Goal: Task Accomplishment & Management: Use online tool/utility

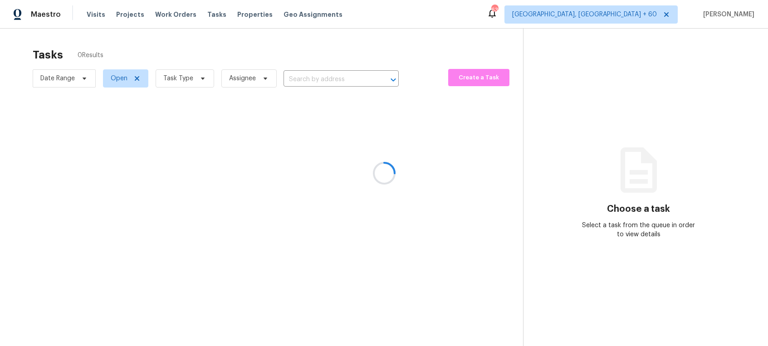
click at [202, 86] on div at bounding box center [384, 173] width 768 height 346
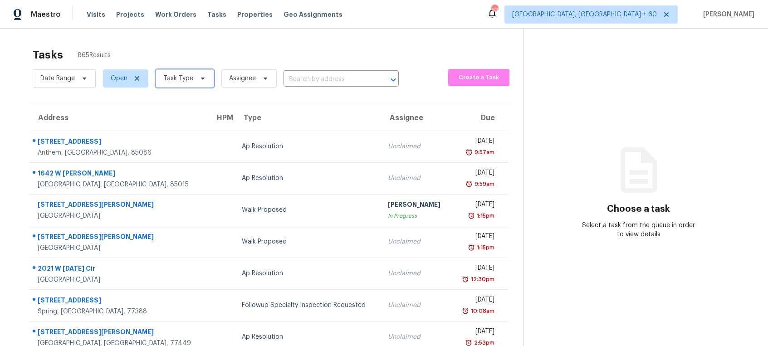
click at [201, 84] on span "Task Type" at bounding box center [185, 78] width 59 height 18
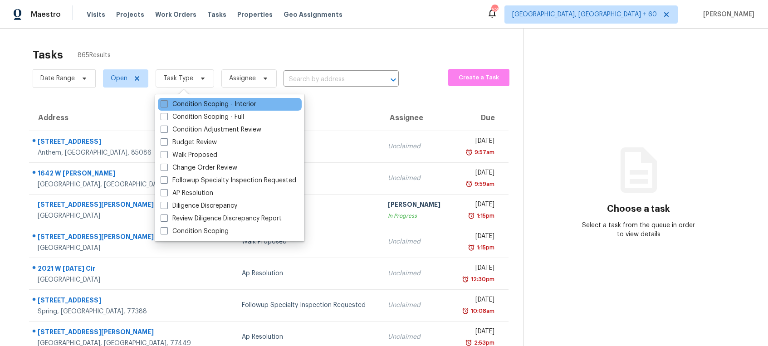
click at [161, 107] on span at bounding box center [164, 103] width 7 height 7
click at [161, 106] on input "Condition Scoping - Interior" at bounding box center [164, 103] width 6 height 6
checkbox input "true"
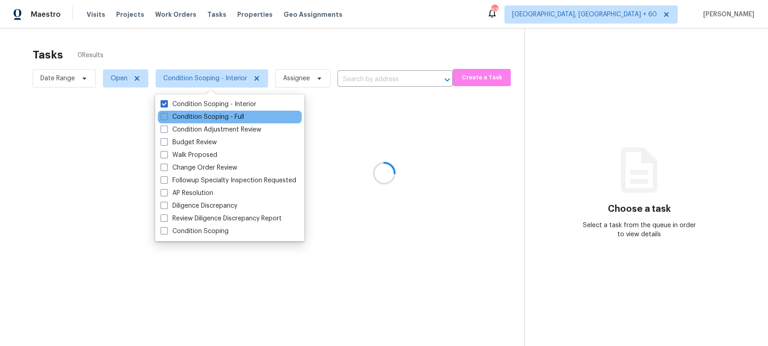
click at [162, 118] on span at bounding box center [164, 116] width 7 height 7
click at [162, 118] on input "Condition Scoping - Full" at bounding box center [164, 116] width 6 height 6
checkbox input "true"
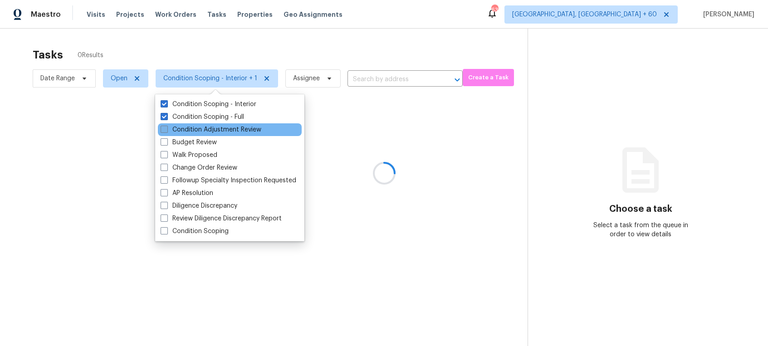
click at [166, 127] on span at bounding box center [164, 129] width 7 height 7
click at [166, 127] on input "Condition Adjustment Review" at bounding box center [164, 128] width 6 height 6
checkbox input "true"
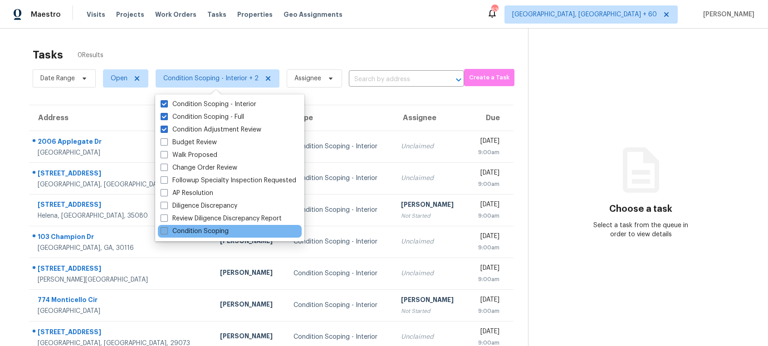
click at [161, 230] on span at bounding box center [164, 230] width 7 height 7
click at [161, 230] on input "Condition Scoping" at bounding box center [164, 230] width 6 height 6
checkbox input "true"
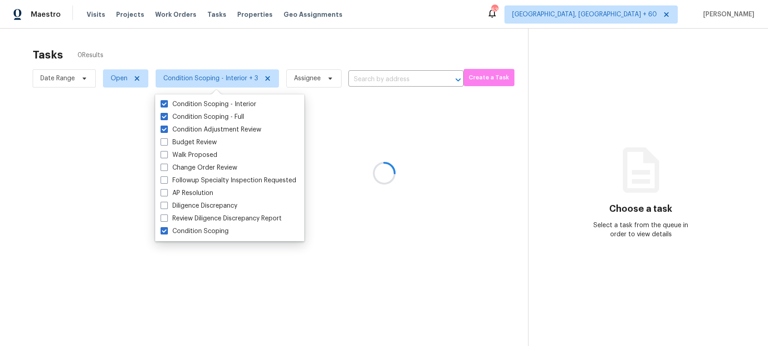
click at [328, 44] on div at bounding box center [384, 173] width 768 height 346
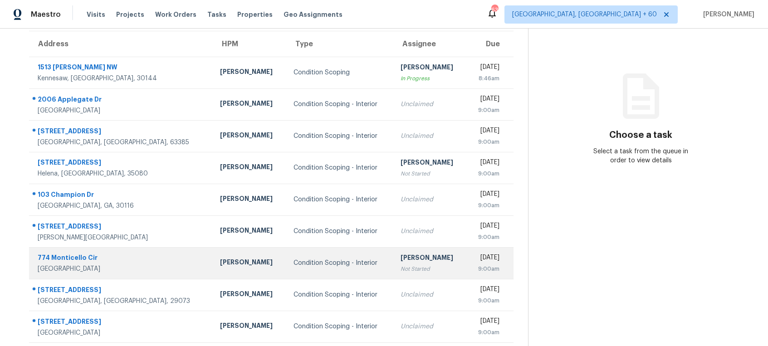
scroll to position [127, 0]
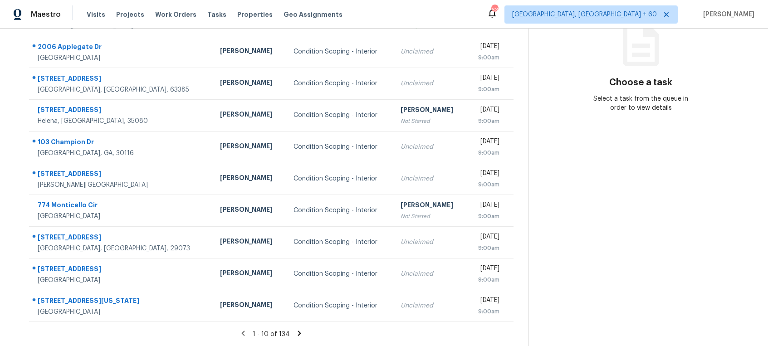
click at [299, 333] on icon at bounding box center [299, 333] width 3 height 5
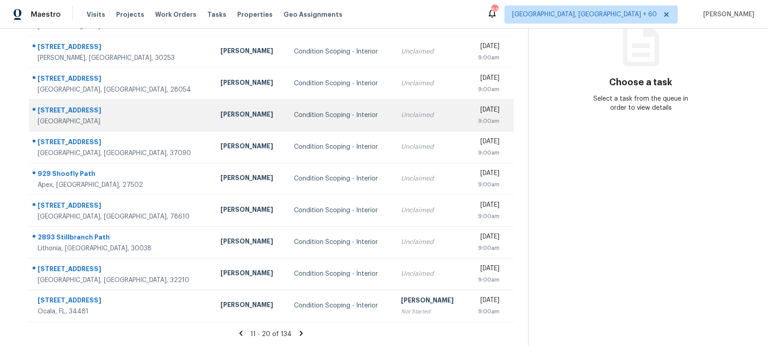
scroll to position [0, 0]
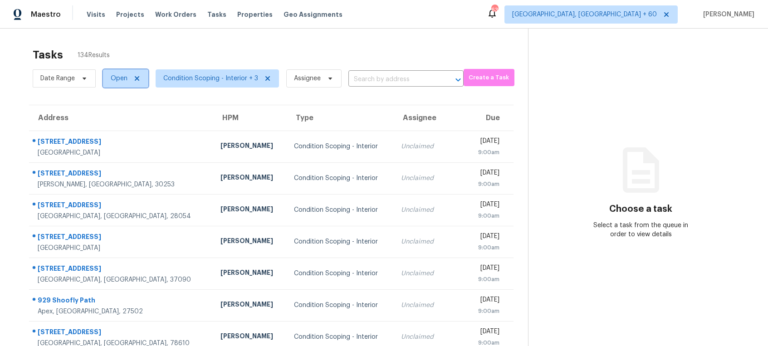
click at [140, 79] on span "Open" at bounding box center [125, 78] width 45 height 18
click at [123, 117] on label "Closed" at bounding box center [124, 117] width 33 height 9
click at [114, 117] on input "Closed" at bounding box center [111, 116] width 6 height 6
checkbox input "true"
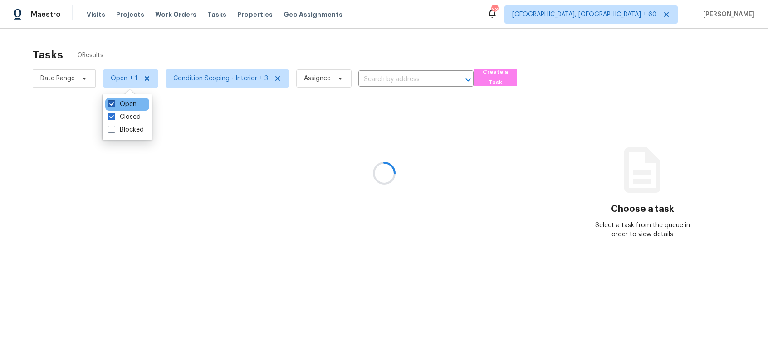
click at [123, 104] on label "Open" at bounding box center [122, 104] width 29 height 9
click at [114, 104] on input "Open" at bounding box center [111, 103] width 6 height 6
checkbox input "false"
click at [210, 158] on div at bounding box center [384, 173] width 768 height 346
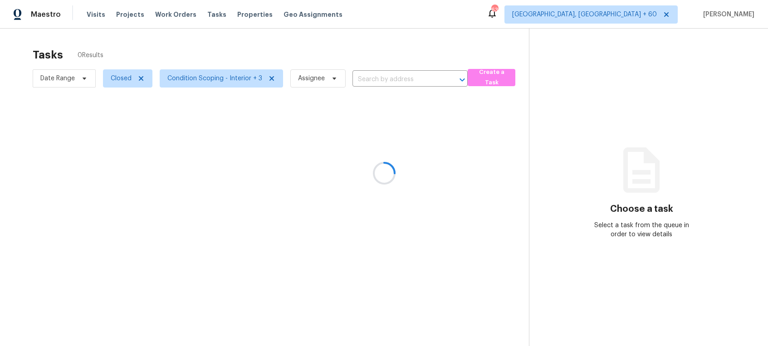
click at [88, 78] on div at bounding box center [384, 173] width 768 height 346
click at [79, 79] on div at bounding box center [384, 173] width 768 height 346
click at [143, 80] on div at bounding box center [384, 173] width 768 height 346
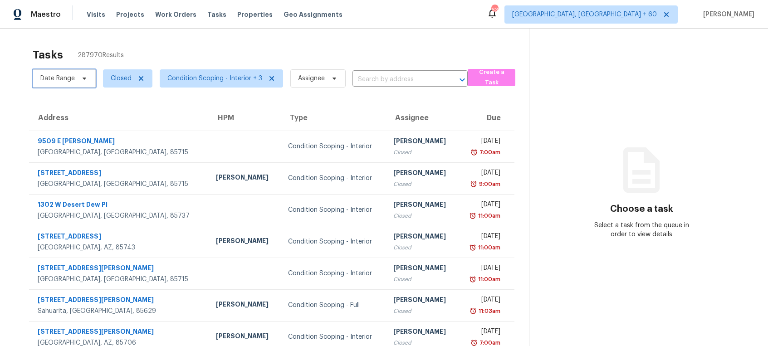
click at [74, 76] on span "Date Range" at bounding box center [57, 78] width 34 height 9
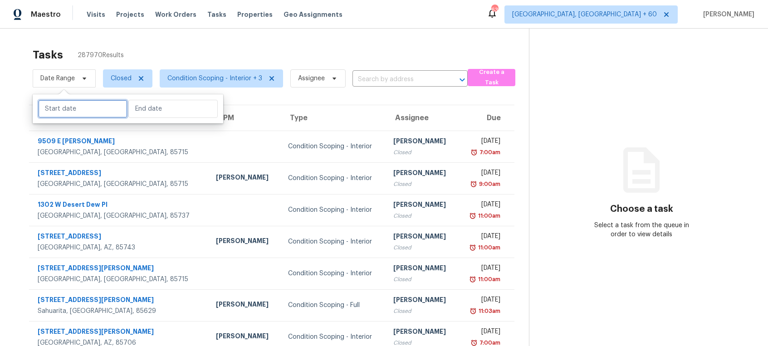
select select "8"
select select "2025"
select select "9"
select select "2025"
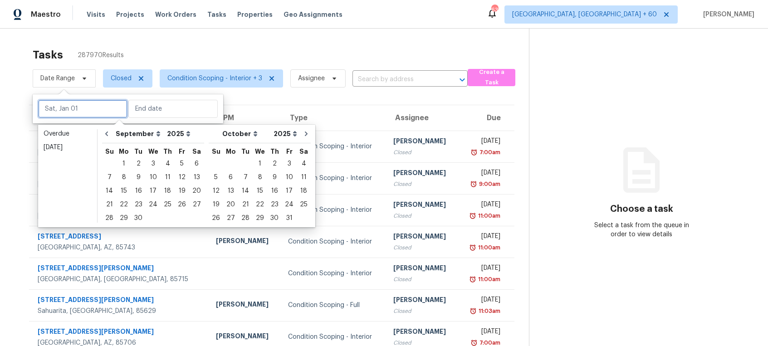
click at [70, 111] on input "text" at bounding box center [82, 109] width 89 height 18
click at [162, 192] on div "18" at bounding box center [168, 191] width 14 height 13
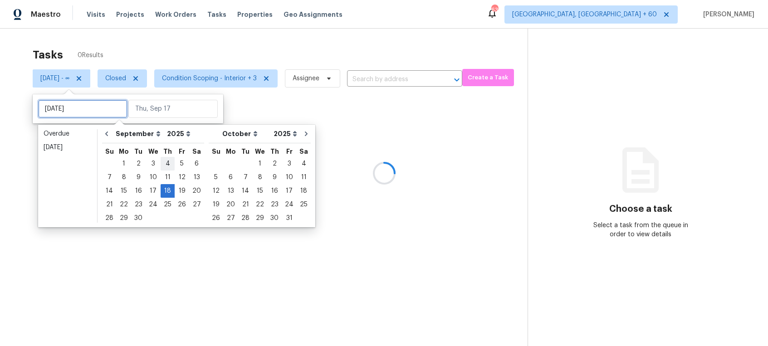
type input "Thu, Sep 11"
type input "Thu, Sep 18"
type input "Thu, Sep 04"
type input "Thu, Sep 18"
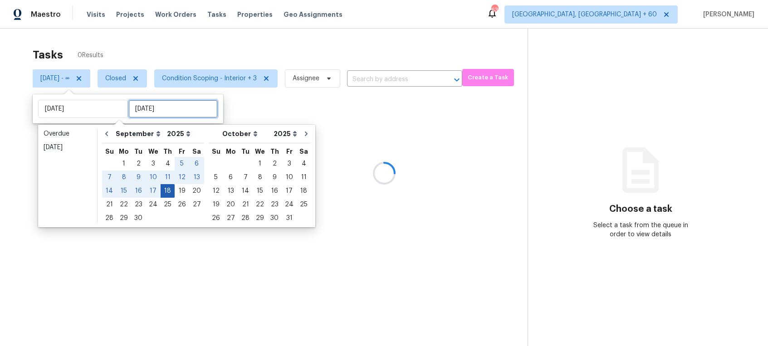
type input "Thu, Sep 18"
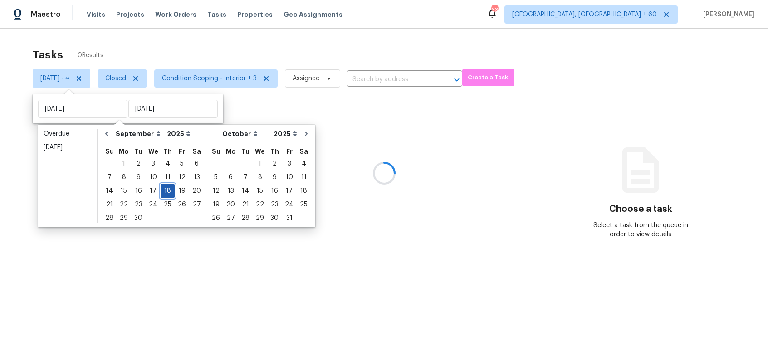
click at [164, 188] on div "18" at bounding box center [168, 191] width 14 height 13
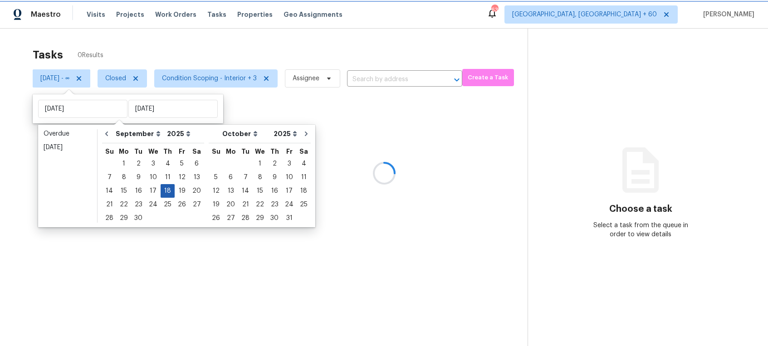
type input "Thu, Sep 18"
